Goal: Communication & Community: Participate in discussion

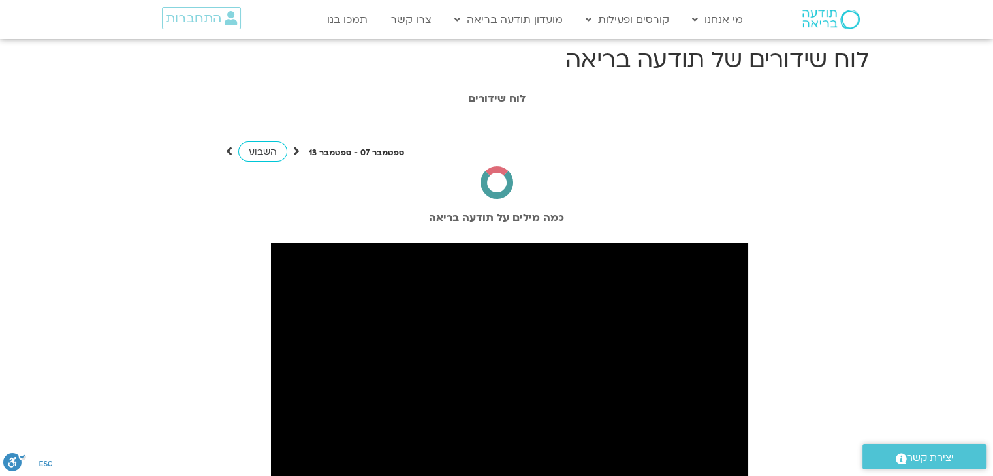
click at [207, 24] on span "התחברות" at bounding box center [193, 18] width 55 height 14
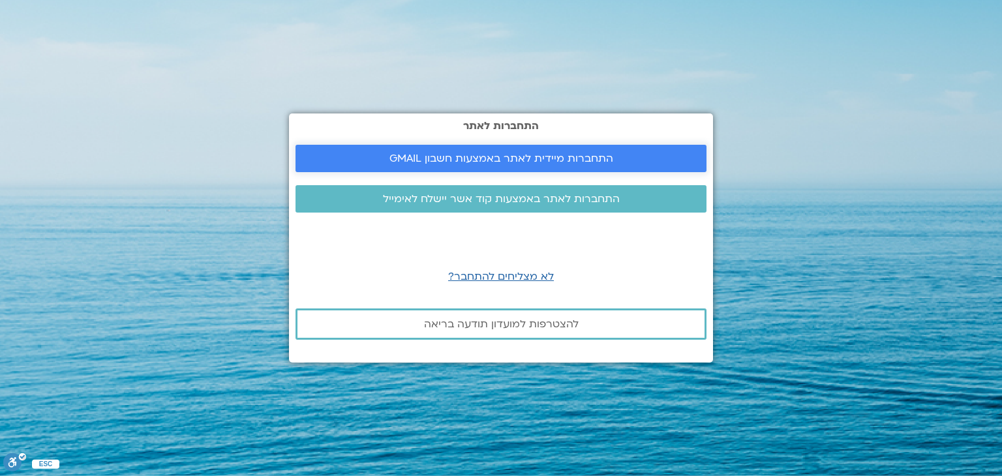
click at [514, 155] on span "התחברות מיידית לאתר באמצעות חשבון GMAIL" at bounding box center [502, 159] width 224 height 12
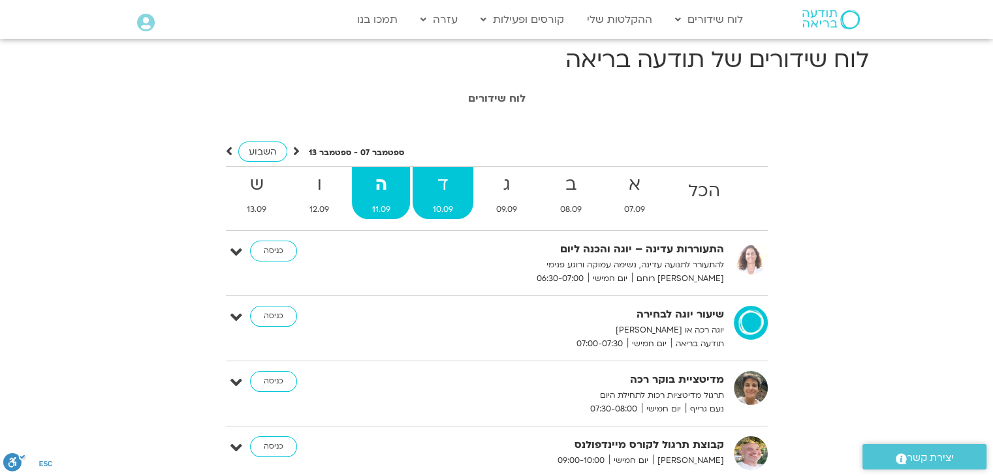
click at [454, 189] on strong "ד" at bounding box center [442, 184] width 61 height 29
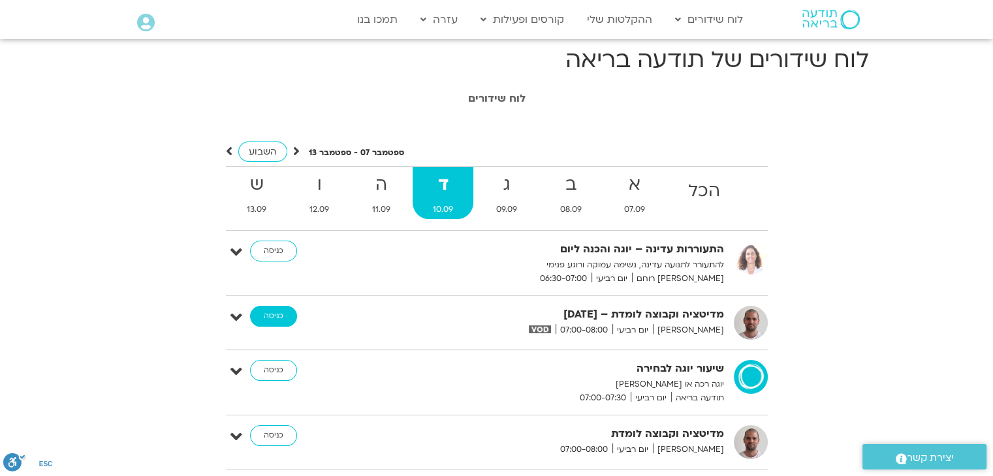
click at [279, 324] on link "כניסה" at bounding box center [273, 316] width 47 height 21
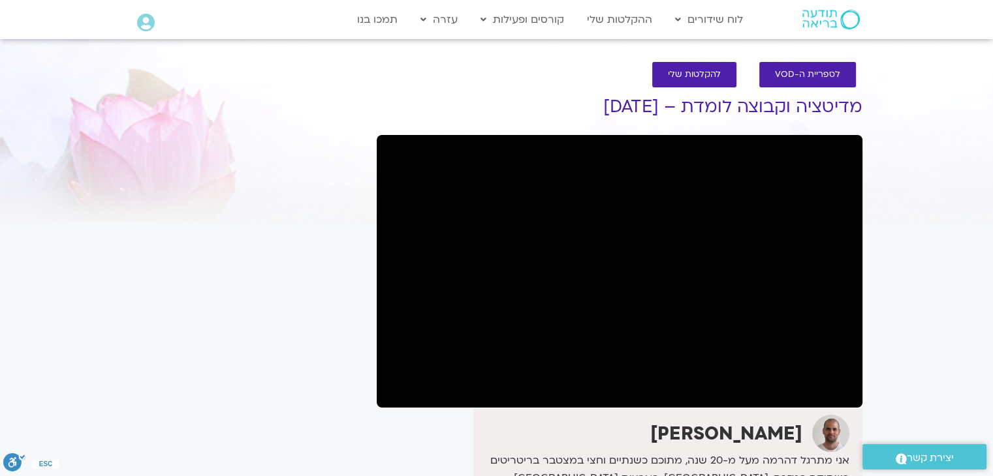
click at [441, 116] on h1 "מדיטציה וקבוצה לומדת – 10/9/25" at bounding box center [619, 107] width 485 height 20
